Goal: Task Accomplishment & Management: Complete application form

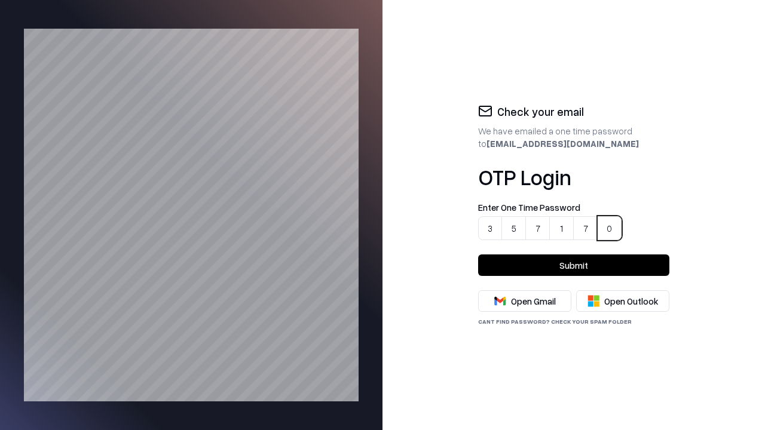
type input "******"
click at [574, 265] on button "Submit" at bounding box center [573, 266] width 191 height 22
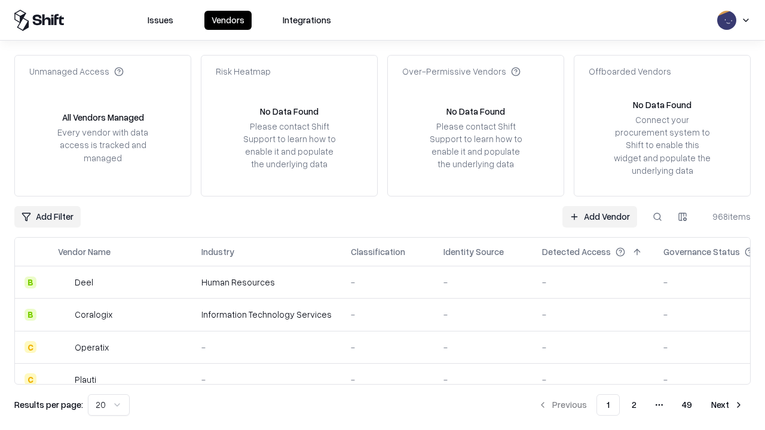
click at [600, 216] on link "Add Vendor" at bounding box center [599, 217] width 75 height 22
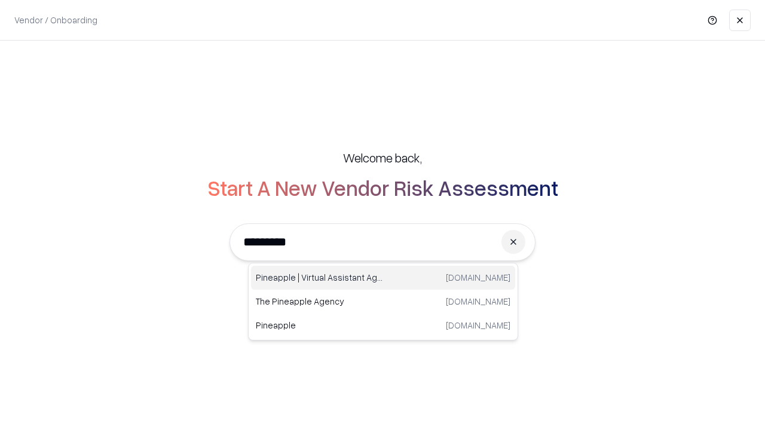
click at [383, 278] on div "Pineapple | Virtual Assistant Agency trypineapple.com" at bounding box center [383, 278] width 264 height 24
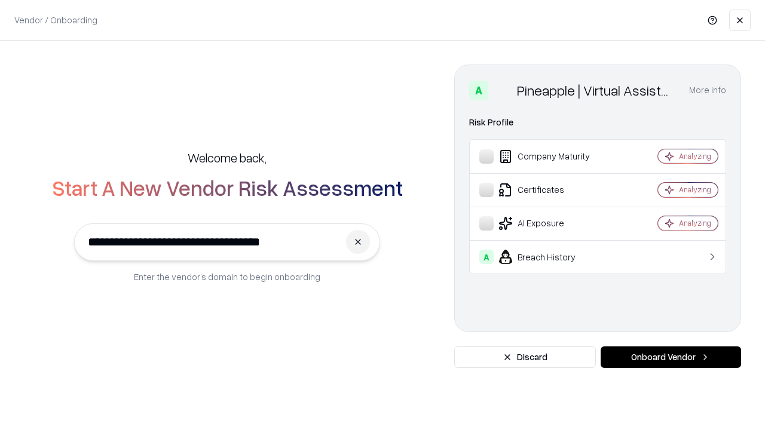
type input "**********"
click at [670, 357] on button "Onboard Vendor" at bounding box center [671, 358] width 140 height 22
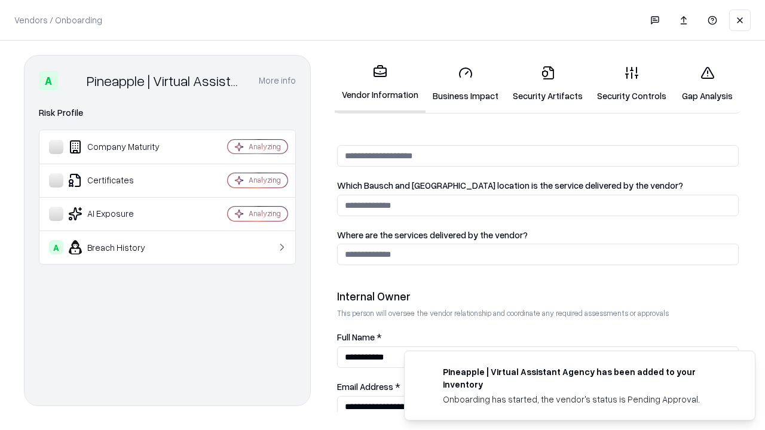
scroll to position [619, 0]
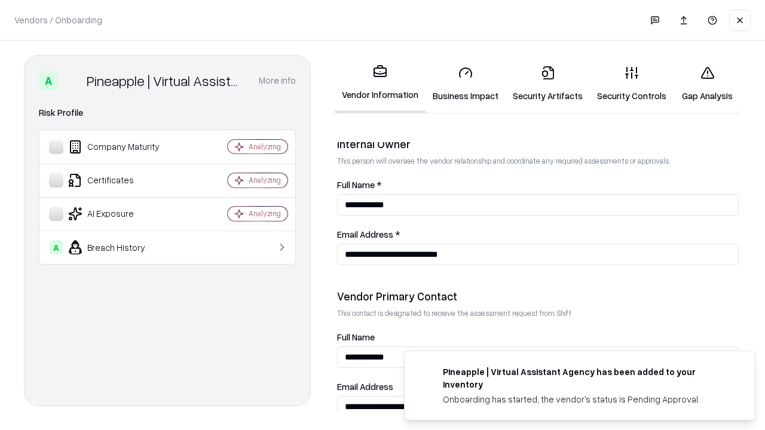
click at [461, 84] on link "Business Impact" at bounding box center [465, 84] width 80 height 56
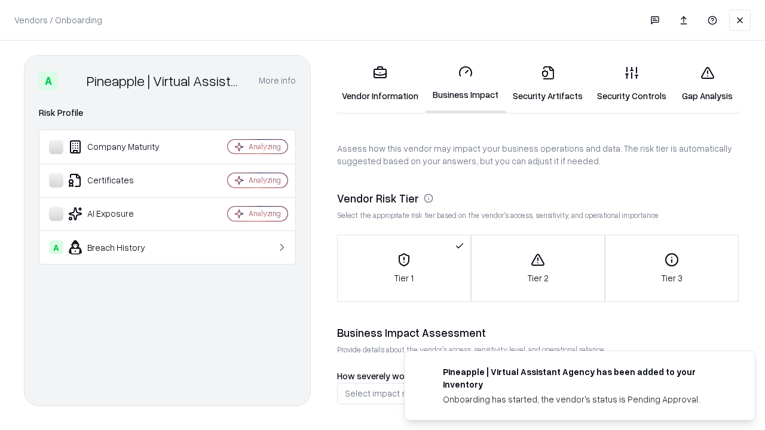
click at [541, 84] on link "Security Artifacts" at bounding box center [548, 84] width 84 height 56
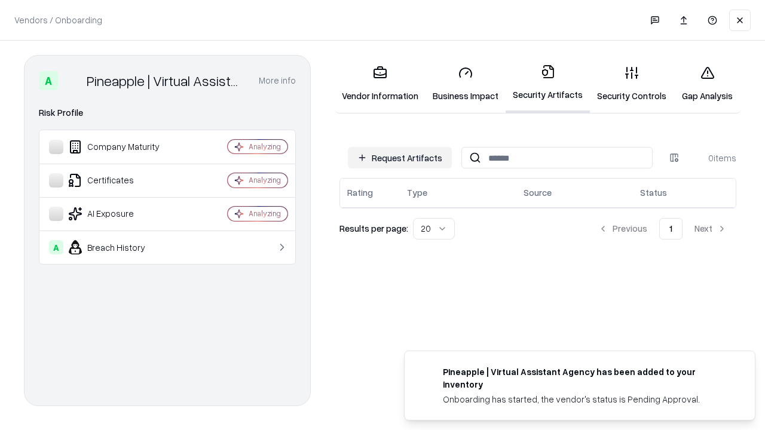
click at [402, 158] on button "Request Artifacts" at bounding box center [400, 158] width 104 height 22
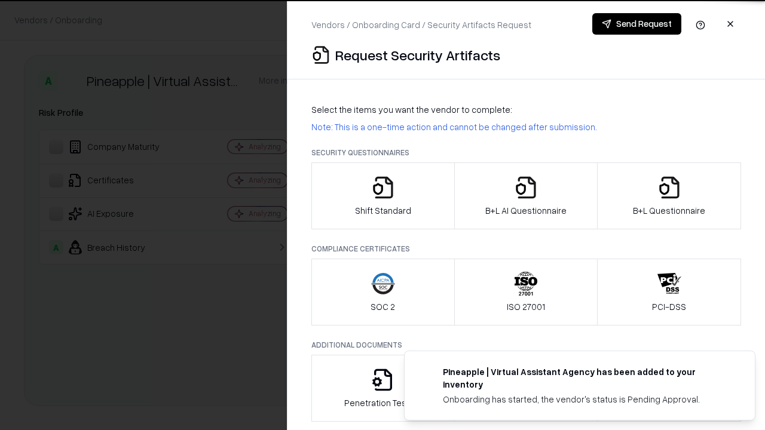
click at [382, 196] on icon "button" at bounding box center [383, 188] width 24 height 24
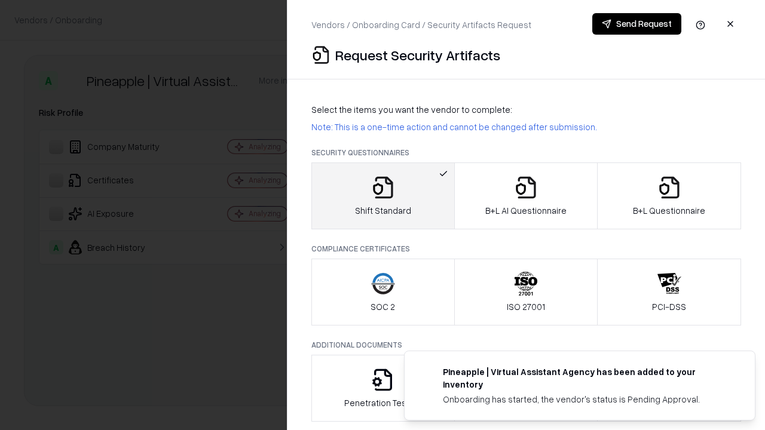
click at [637, 24] on button "Send Request" at bounding box center [636, 24] width 89 height 22
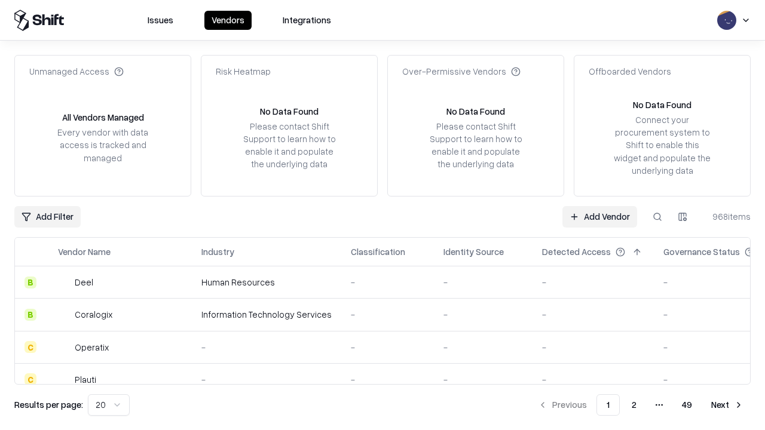
click at [657, 216] on button at bounding box center [658, 217] width 22 height 22
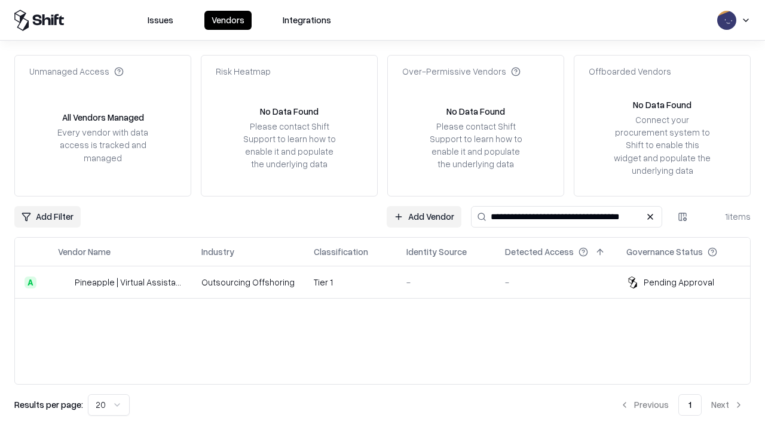
type input "**********"
click at [397, 282] on td "-" at bounding box center [446, 283] width 99 height 32
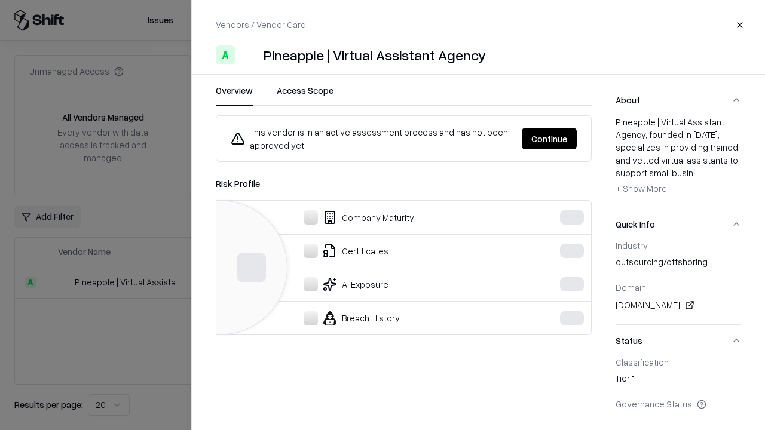
click at [550, 139] on button "Continue" at bounding box center [549, 139] width 55 height 22
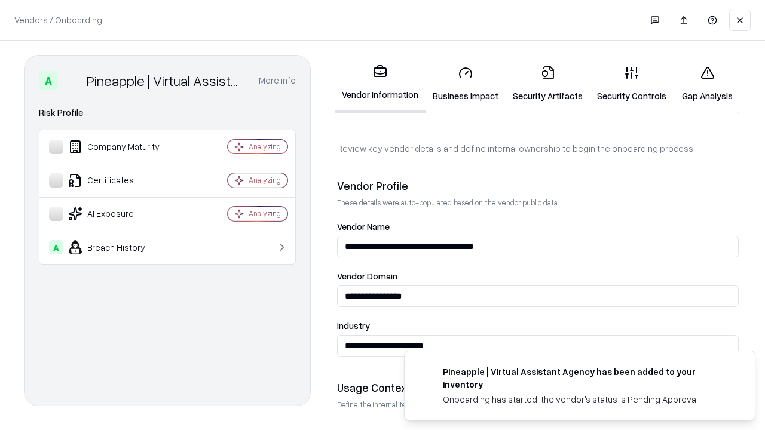
click at [541, 84] on link "Security Artifacts" at bounding box center [548, 84] width 84 height 56
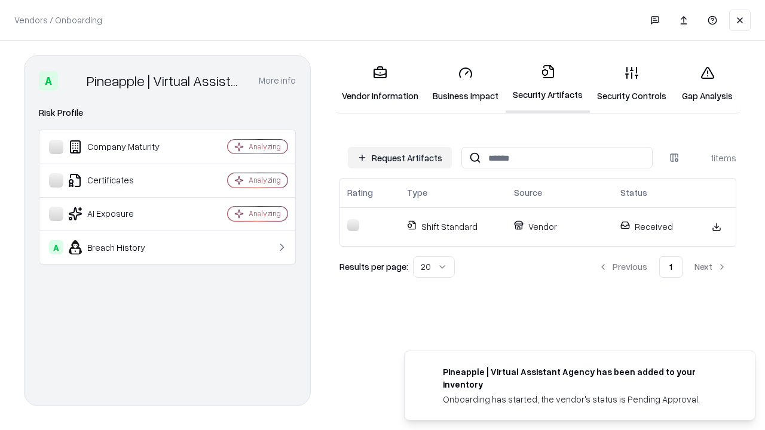
click at [622, 84] on link "Security Controls" at bounding box center [632, 84] width 84 height 56
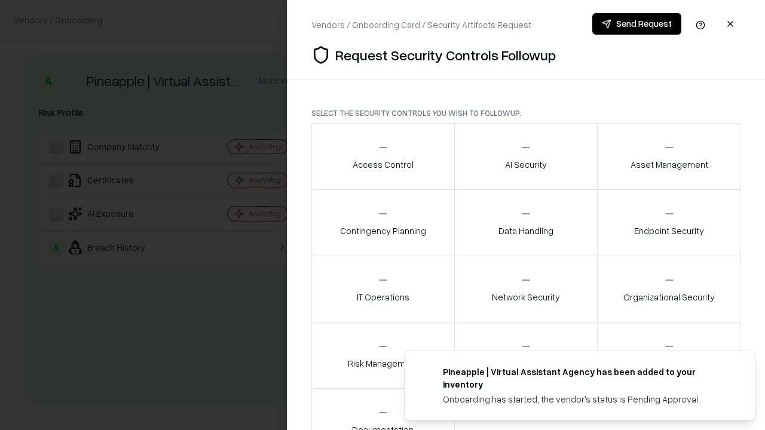
click at [382, 157] on div "Access Control" at bounding box center [383, 156] width 61 height 29
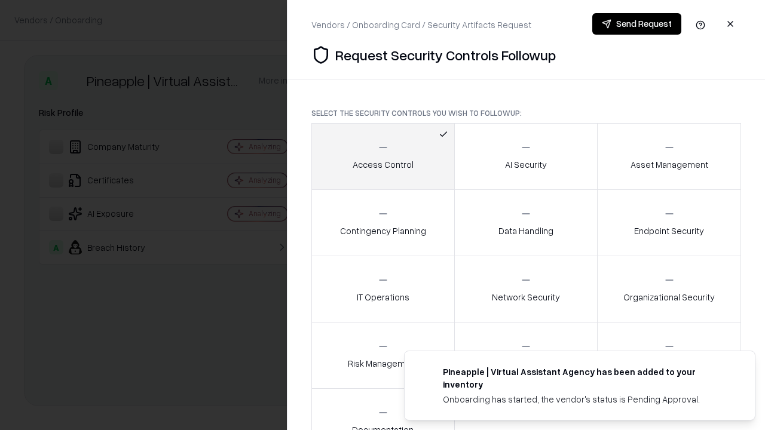
click at [637, 24] on button "Send Request" at bounding box center [636, 24] width 89 height 22
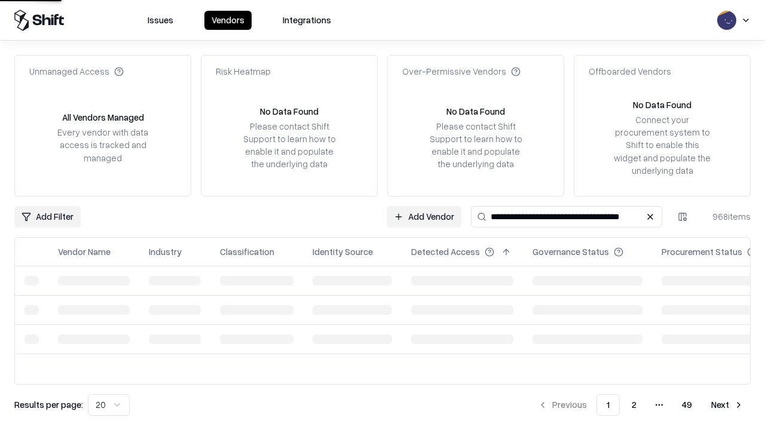
type input "**********"
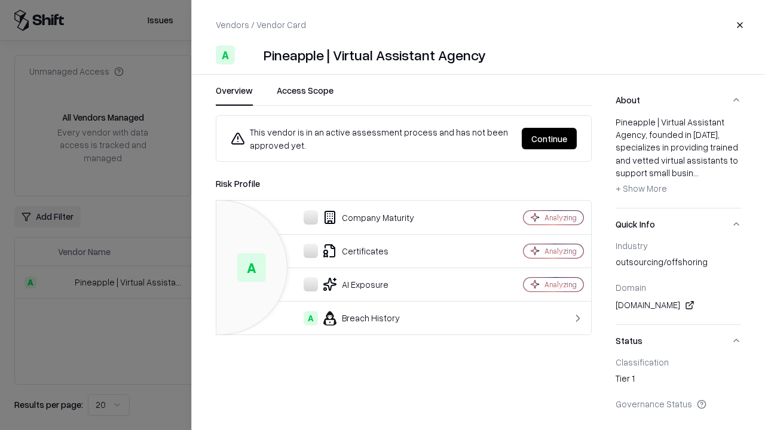
click at [550, 139] on button "Continue" at bounding box center [549, 139] width 55 height 22
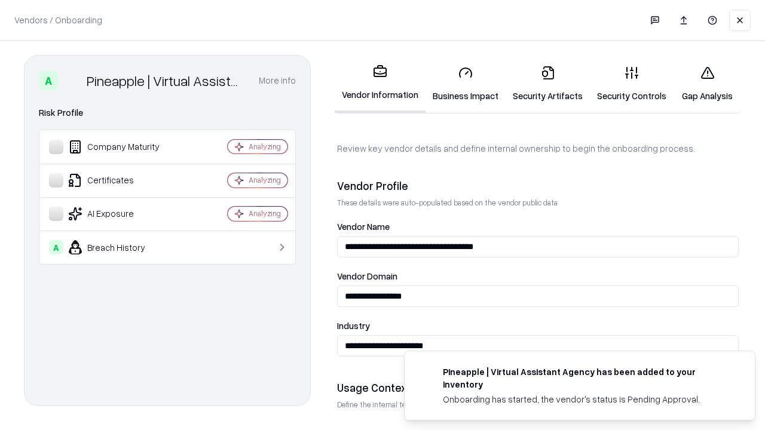
click at [702, 84] on link "Gap Analysis" at bounding box center [707, 84] width 68 height 56
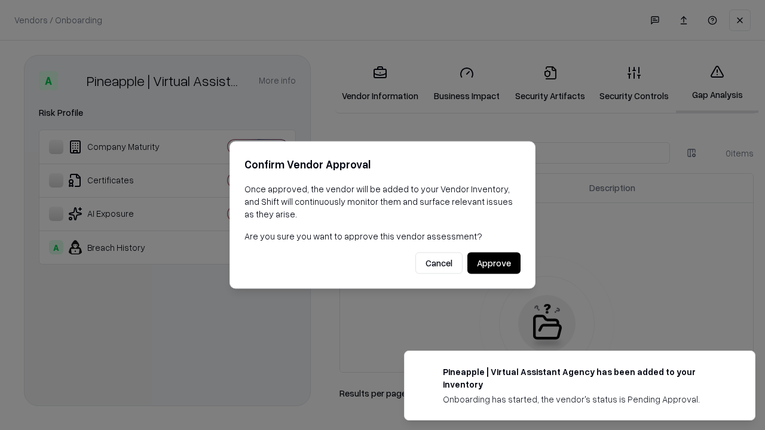
click at [494, 263] on button "Approve" at bounding box center [493, 264] width 53 height 22
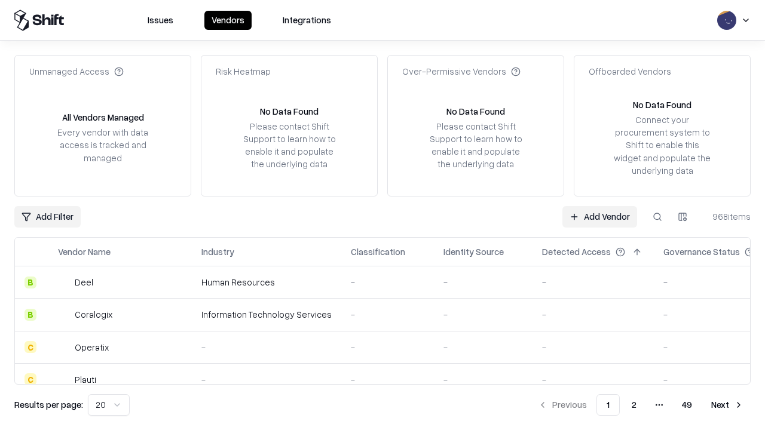
type input "**********"
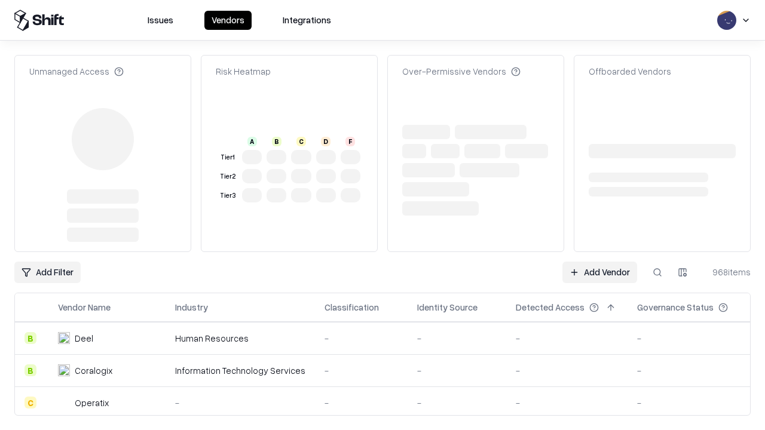
click at [600, 272] on link "Add Vendor" at bounding box center [599, 273] width 75 height 22
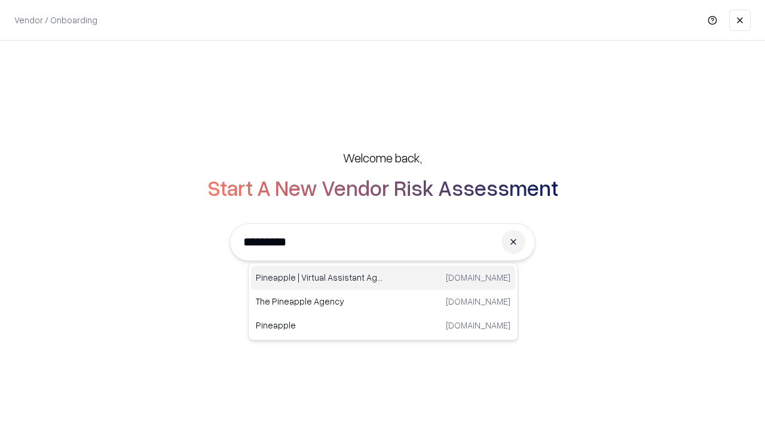
click at [383, 278] on div "Pineapple | Virtual Assistant Agency [DOMAIN_NAME]" at bounding box center [383, 278] width 264 height 24
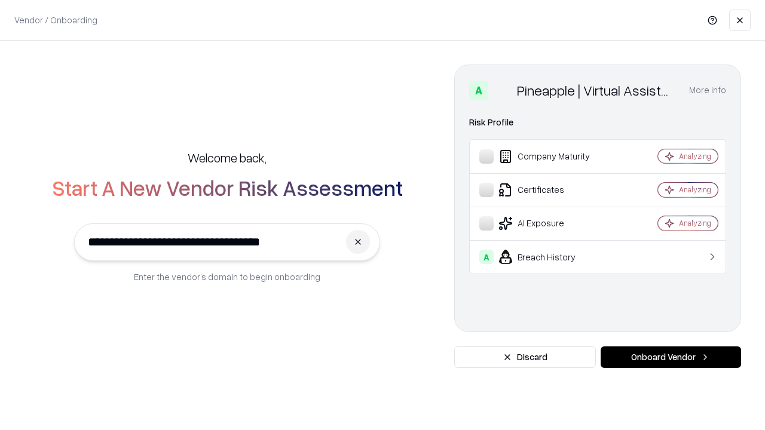
type input "**********"
click at [670, 357] on button "Onboard Vendor" at bounding box center [671, 358] width 140 height 22
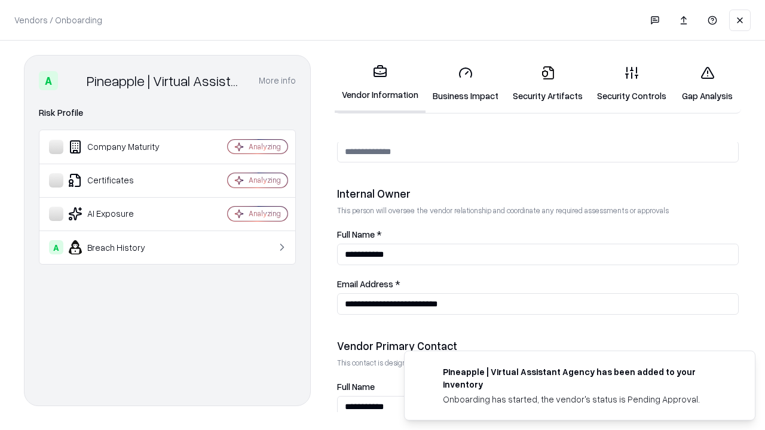
scroll to position [619, 0]
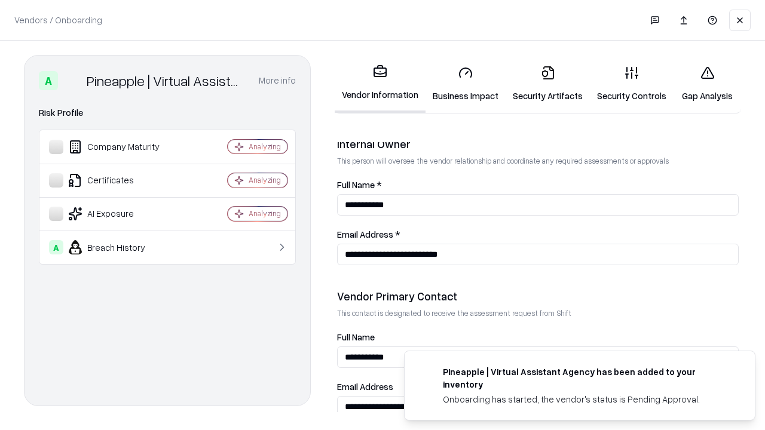
click at [702, 84] on link "Gap Analysis" at bounding box center [707, 84] width 68 height 56
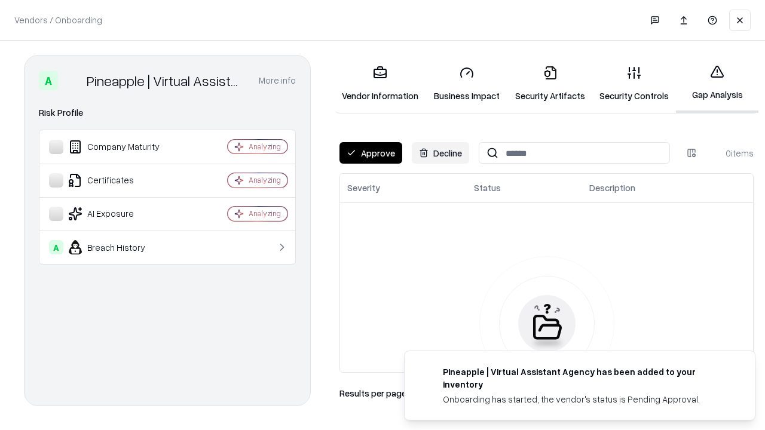
click at [370, 153] on button "Approve" at bounding box center [370, 153] width 63 height 22
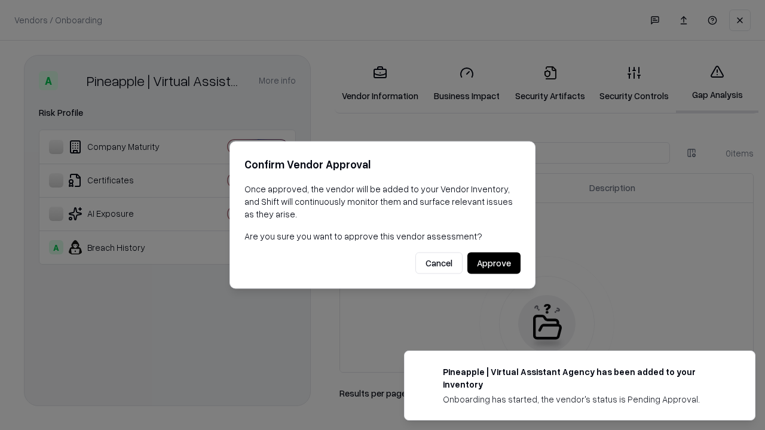
click at [494, 263] on button "Approve" at bounding box center [493, 264] width 53 height 22
